Goal: Information Seeking & Learning: Learn about a topic

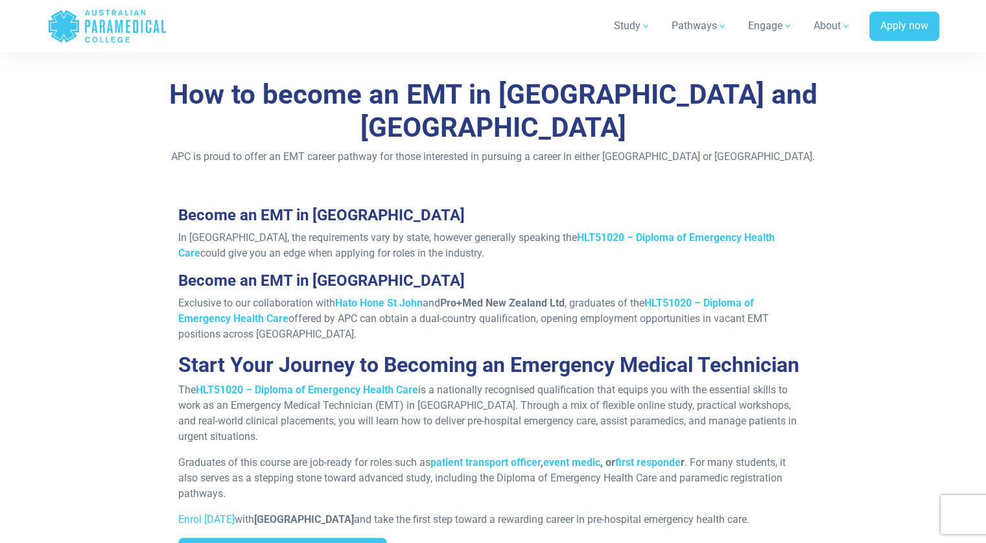
scroll to position [1068, 0]
click at [526, 231] on strong "HLT51020 – Diploma of Emergency Health Care" at bounding box center [476, 245] width 596 height 28
drag, startPoint x: 747, startPoint y: 205, endPoint x: 524, endPoint y: 204, distance: 223.0
click at [524, 229] on p "In Australia, the requirements vary by state, however generally speaking the HL…" at bounding box center [492, 244] width 629 height 31
copy strong "HLT51020 – Diploma of Emergency Health Care"
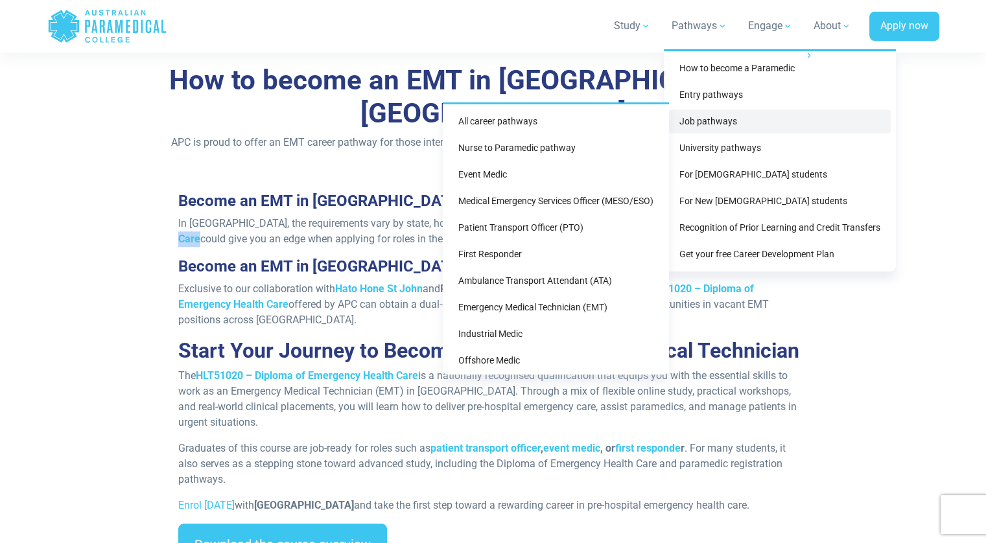
scroll to position [1083, 0]
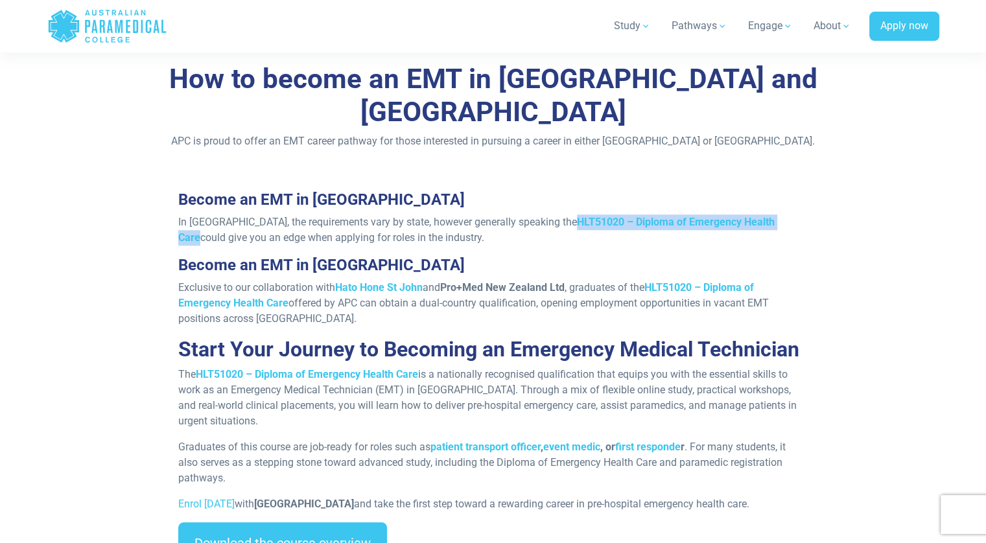
click at [673, 216] on strong "HLT51020 – Diploma of Emergency Health Care" at bounding box center [476, 230] width 596 height 28
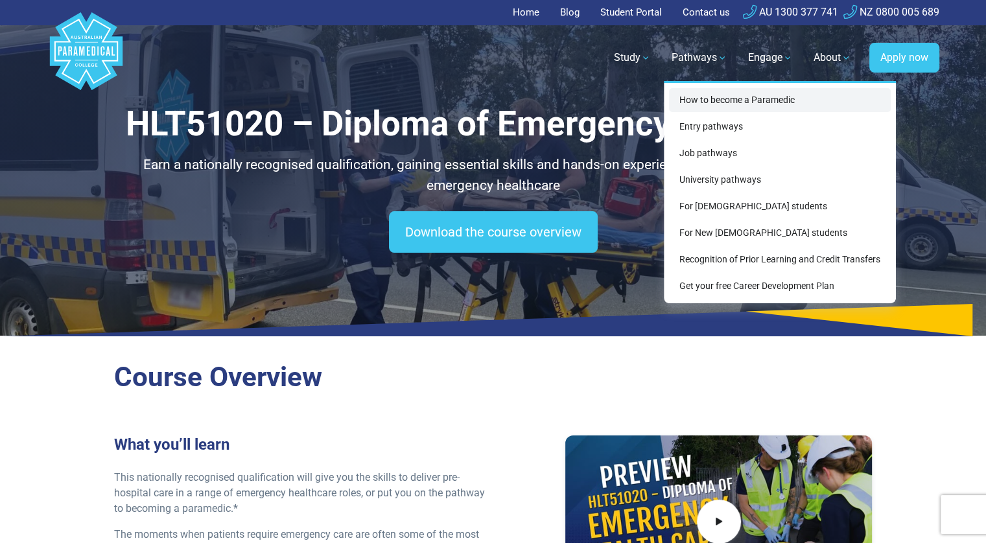
click at [702, 100] on link "How to become a Paramedic" at bounding box center [780, 100] width 222 height 24
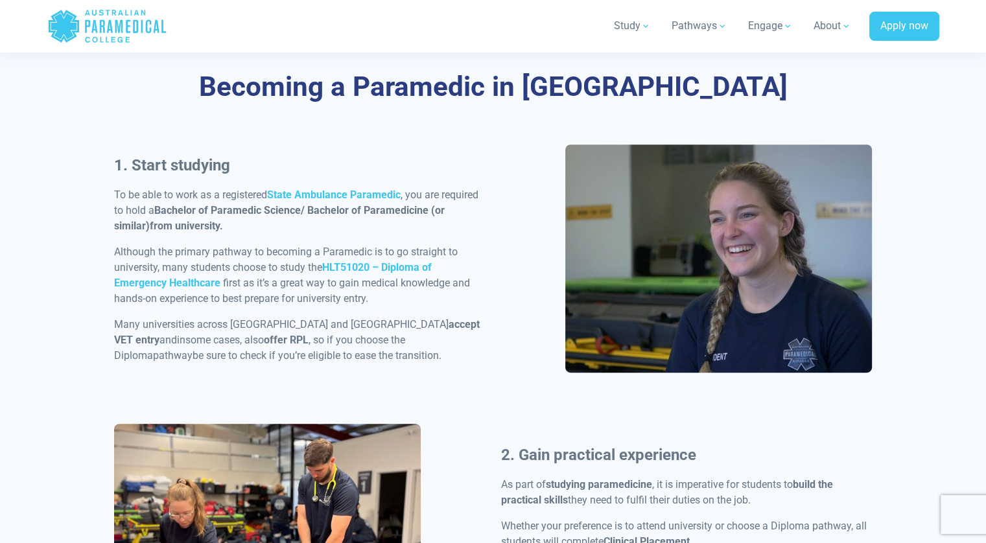
scroll to position [570, 0]
